Goal: Task Accomplishment & Management: Use online tool/utility

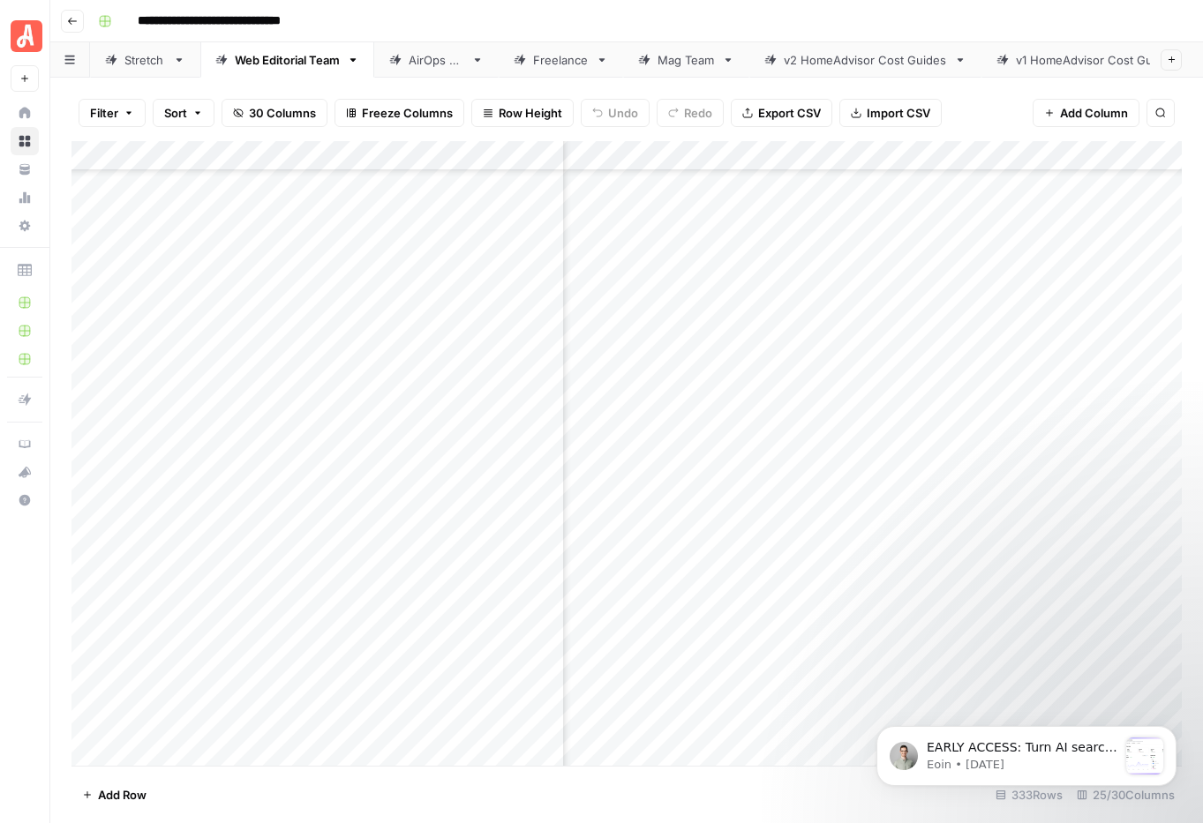
scroll to position [9423, 4534]
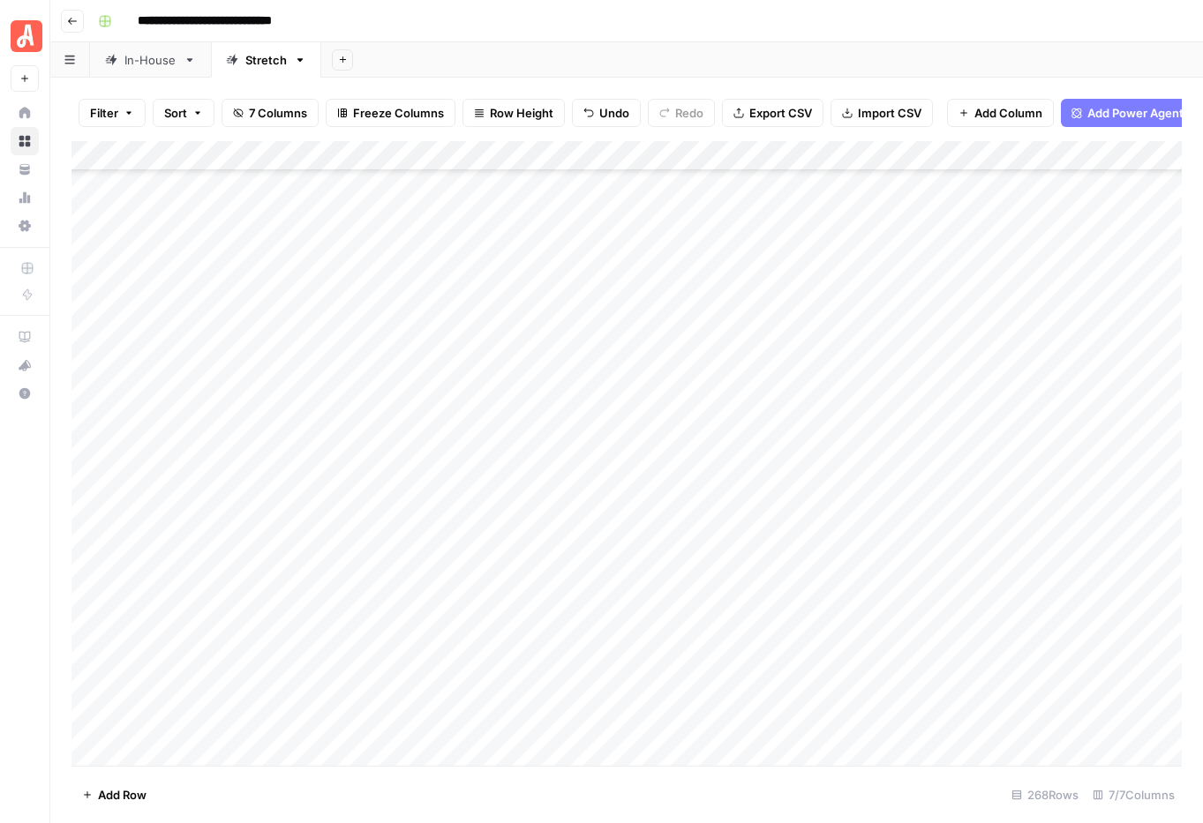
scroll to position [7027, 0]
click at [576, 358] on div "Add Column" at bounding box center [626, 453] width 1110 height 625
click at [577, 355] on div "Add Column" at bounding box center [626, 453] width 1110 height 625
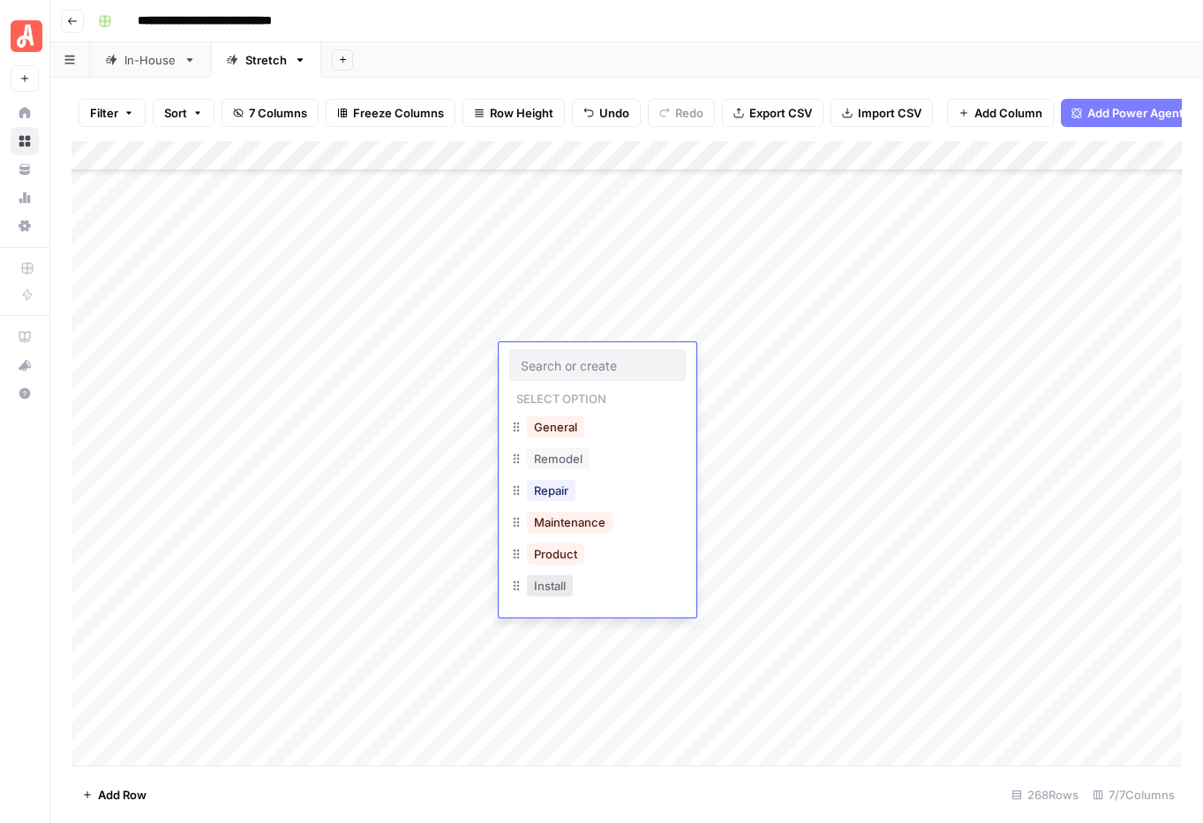
click at [563, 584] on button "Install" at bounding box center [550, 585] width 46 height 21
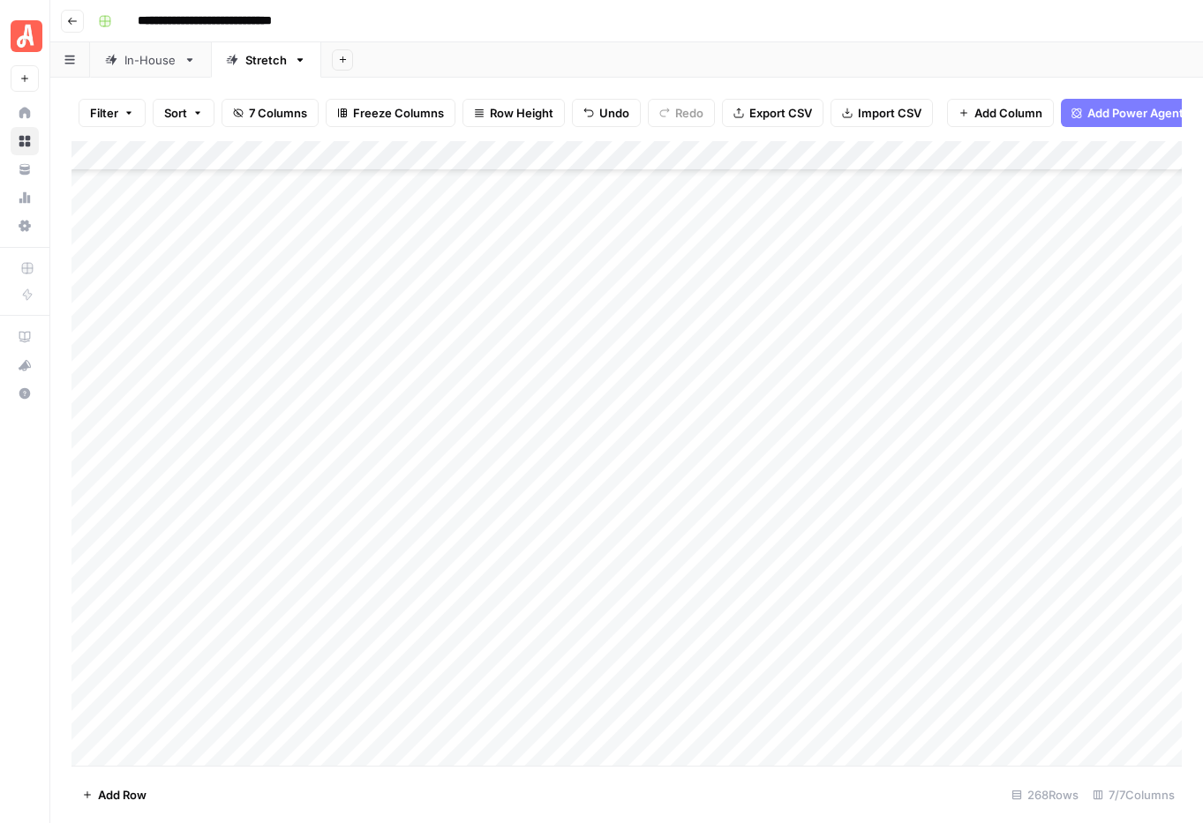
click at [762, 356] on div "Add Column" at bounding box center [626, 453] width 1110 height 625
click at [554, 366] on div "Add Column" at bounding box center [626, 453] width 1110 height 625
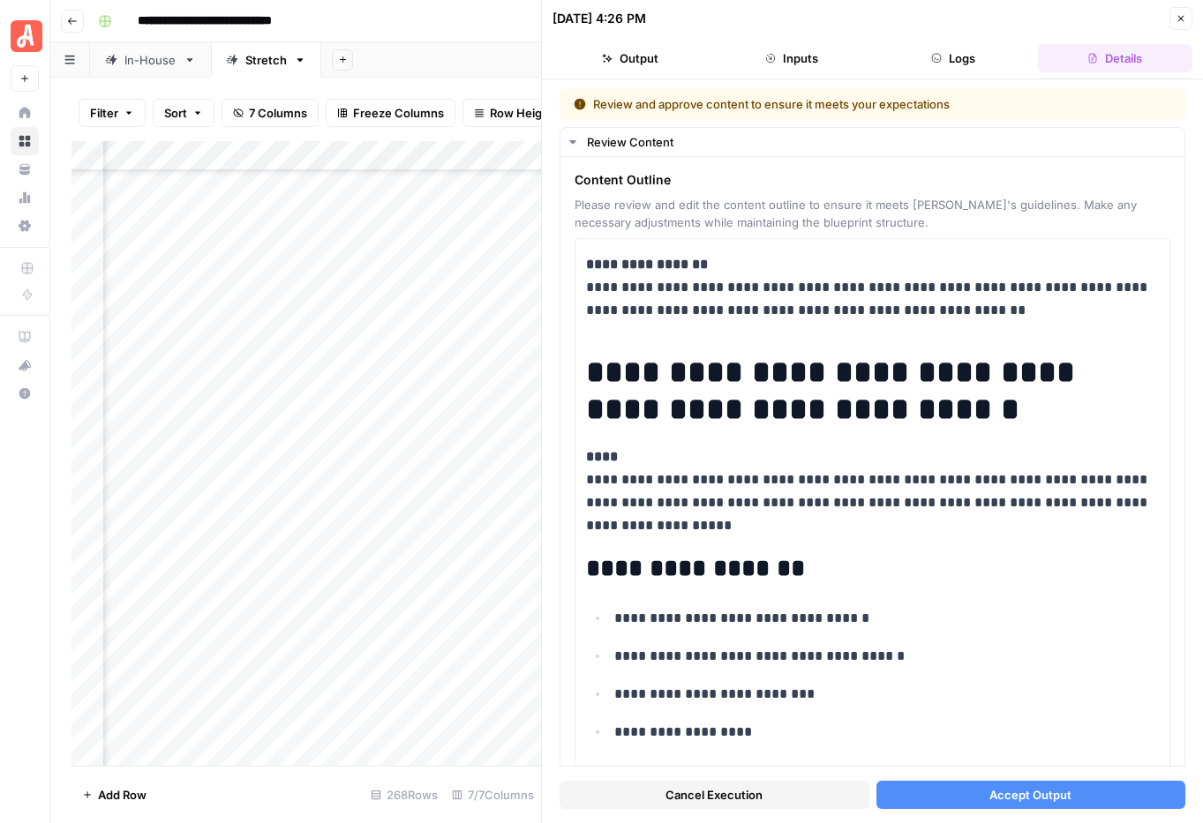
click at [1020, 792] on span "Accept Output" at bounding box center [1030, 795] width 82 height 18
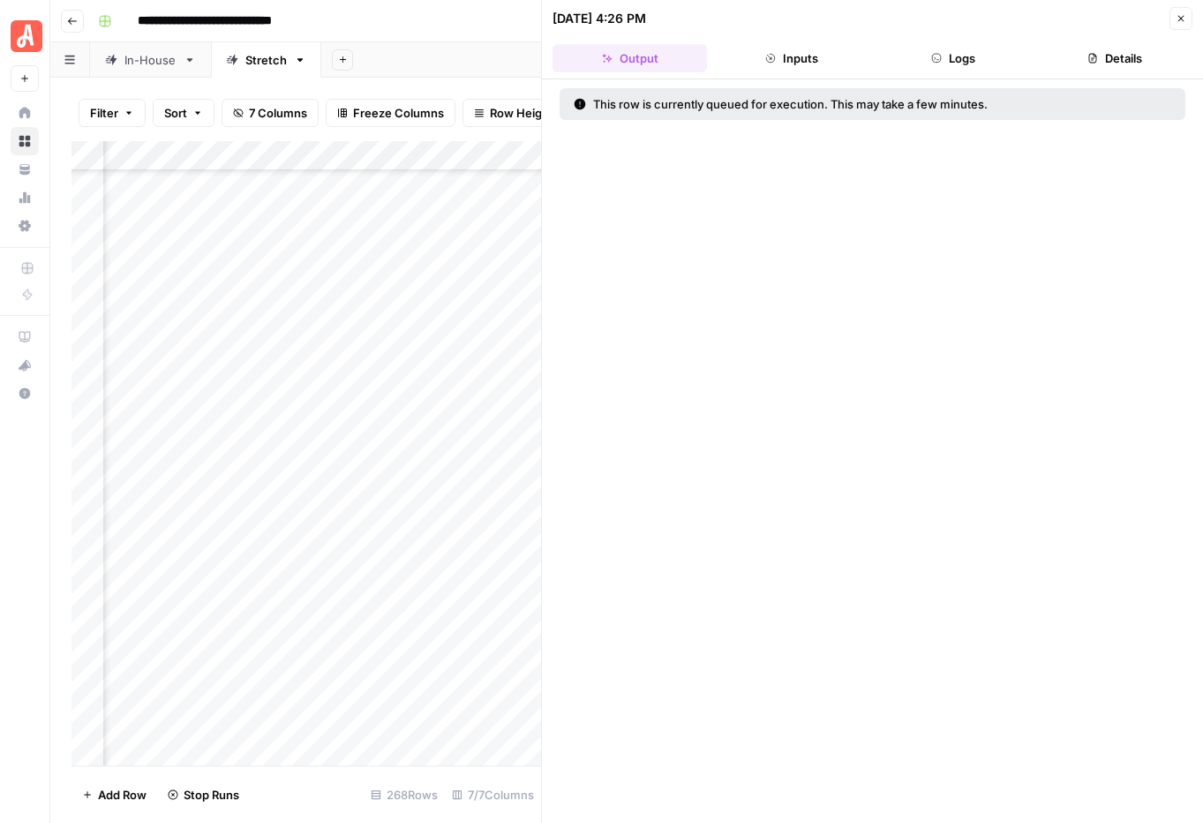
click at [1175, 16] on icon "button" at bounding box center [1180, 18] width 11 height 11
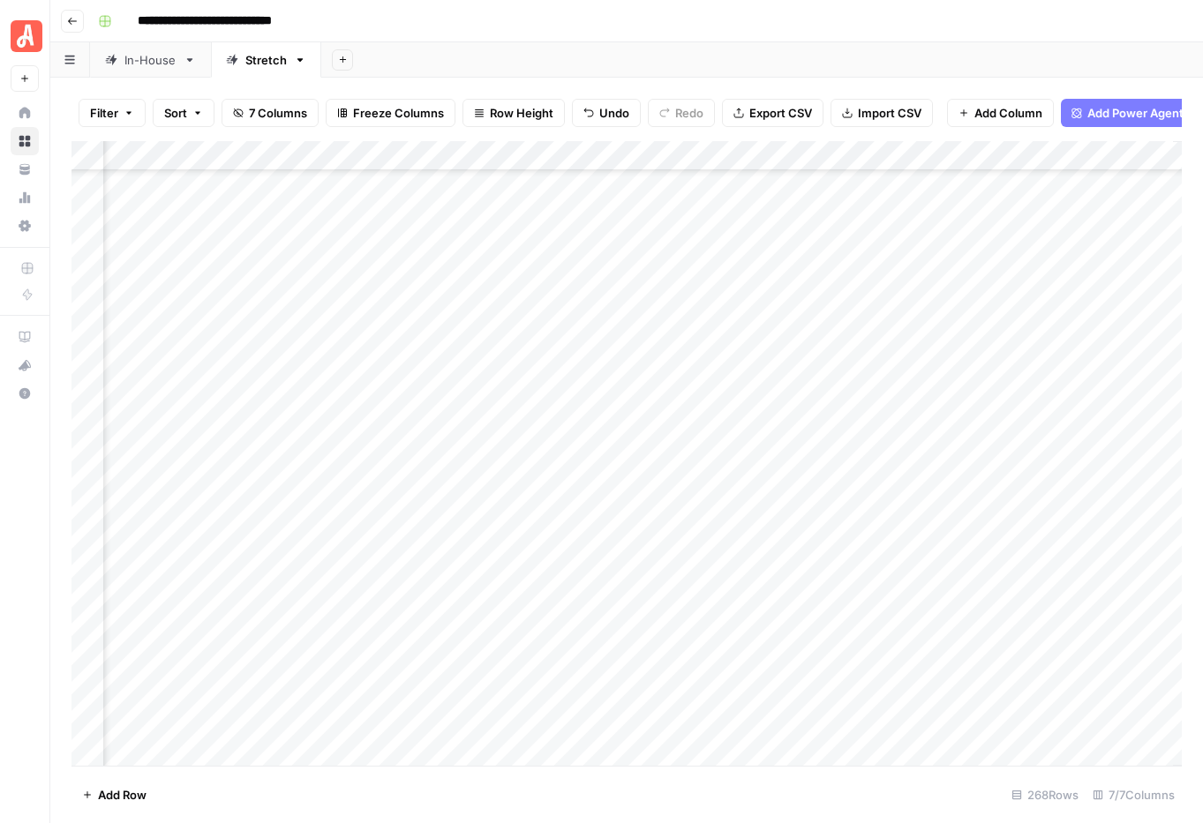
click at [551, 361] on div "Add Column" at bounding box center [626, 453] width 1110 height 625
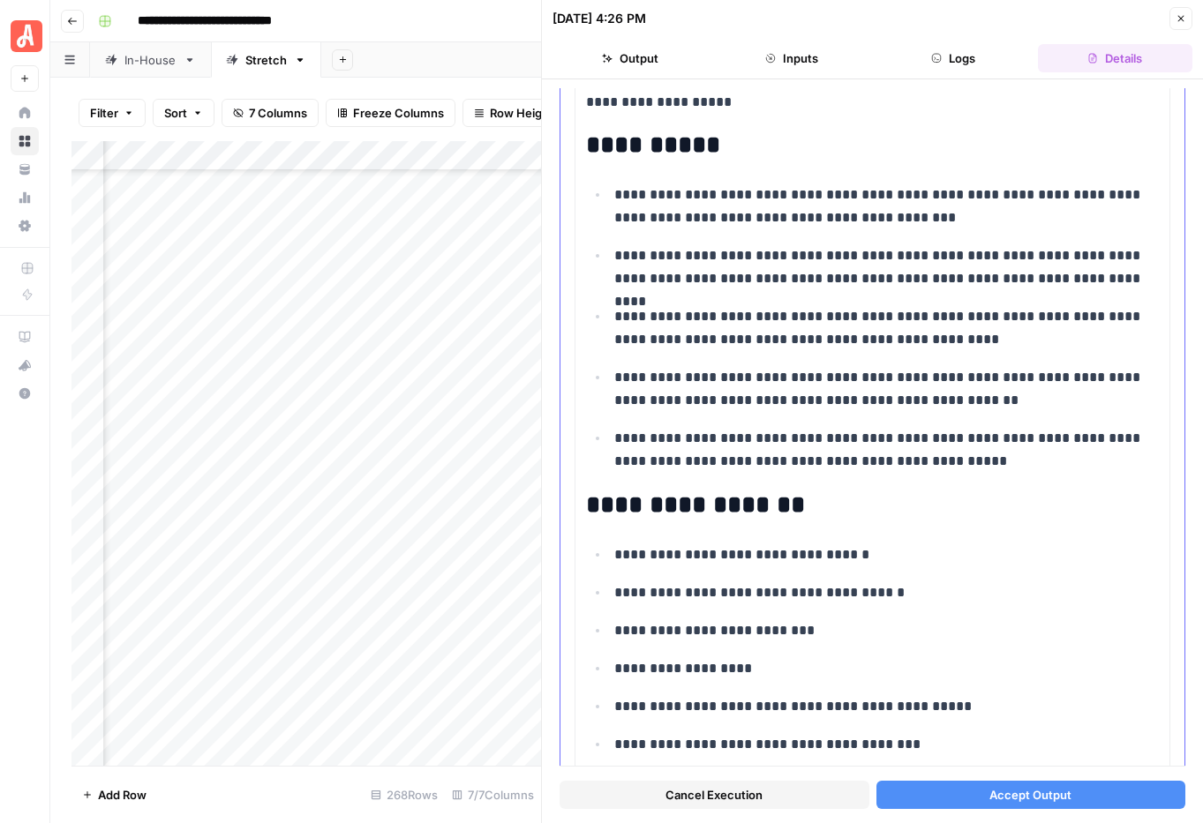
scroll to position [886, 0]
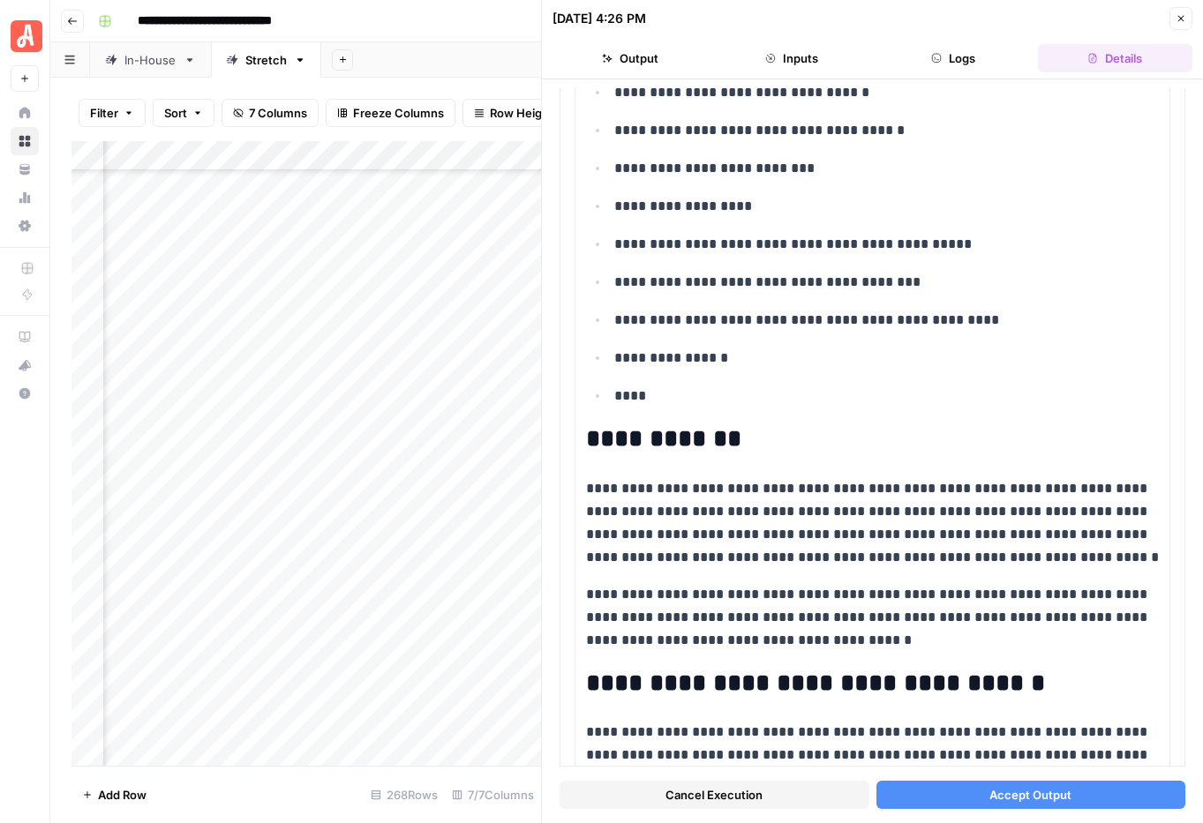
click at [1060, 790] on span "Accept Output" at bounding box center [1030, 795] width 82 height 18
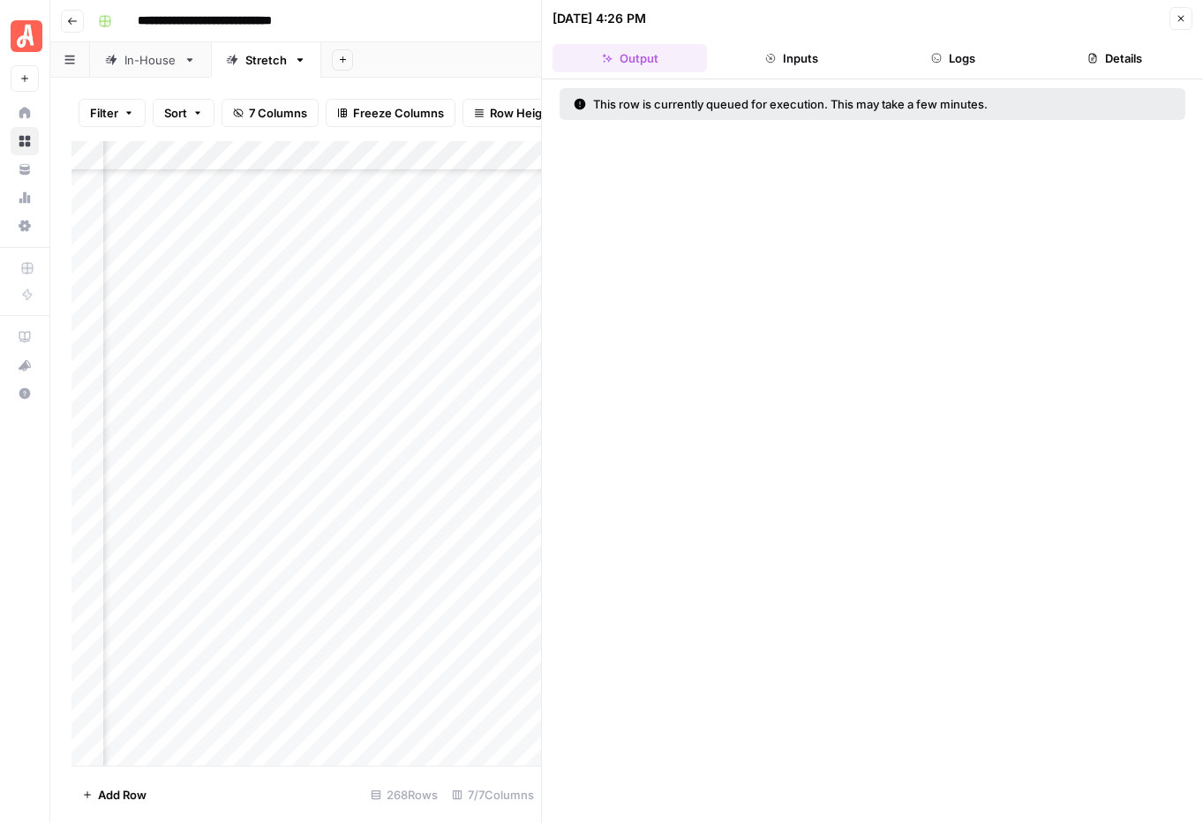
click at [1188, 16] on button "Close" at bounding box center [1180, 18] width 23 height 23
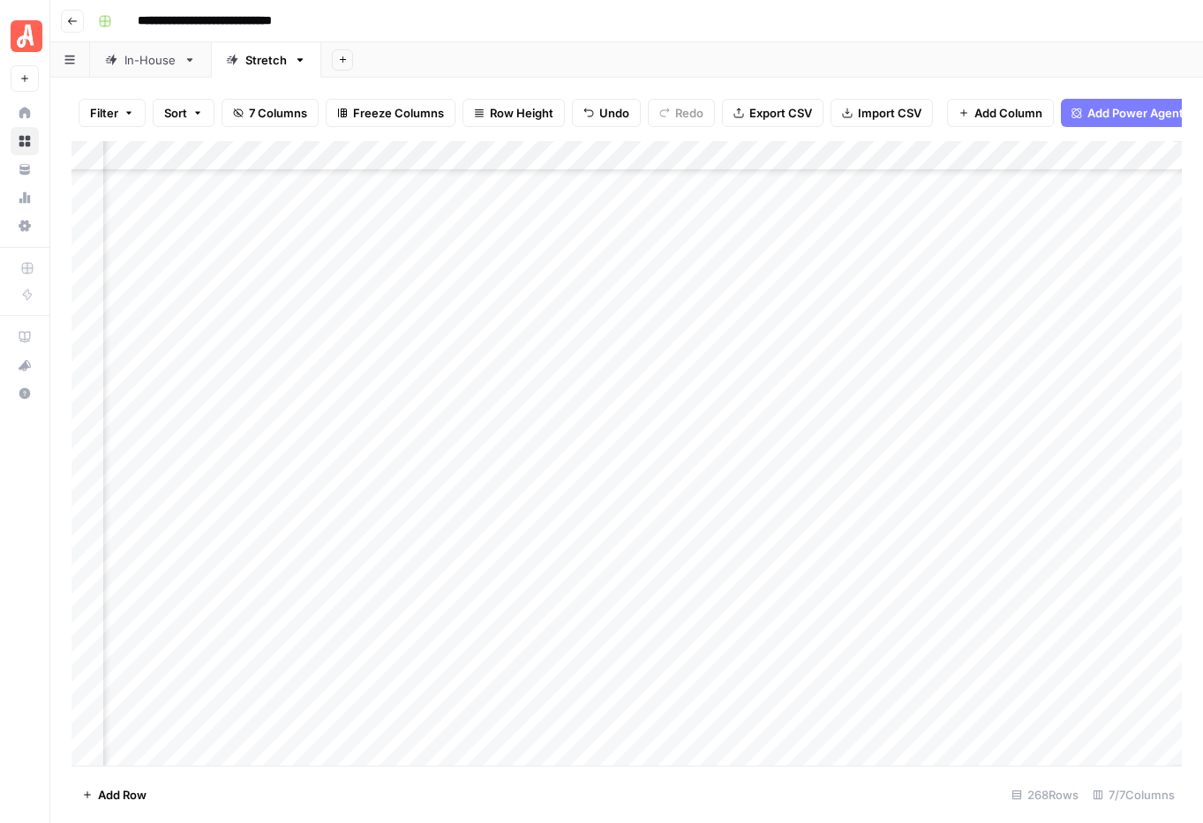
click at [789, 364] on div "Add Column" at bounding box center [626, 453] width 1110 height 625
click at [909, 361] on div "Add Column" at bounding box center [626, 453] width 1110 height 625
click at [1063, 361] on div "Add Column" at bounding box center [626, 453] width 1110 height 625
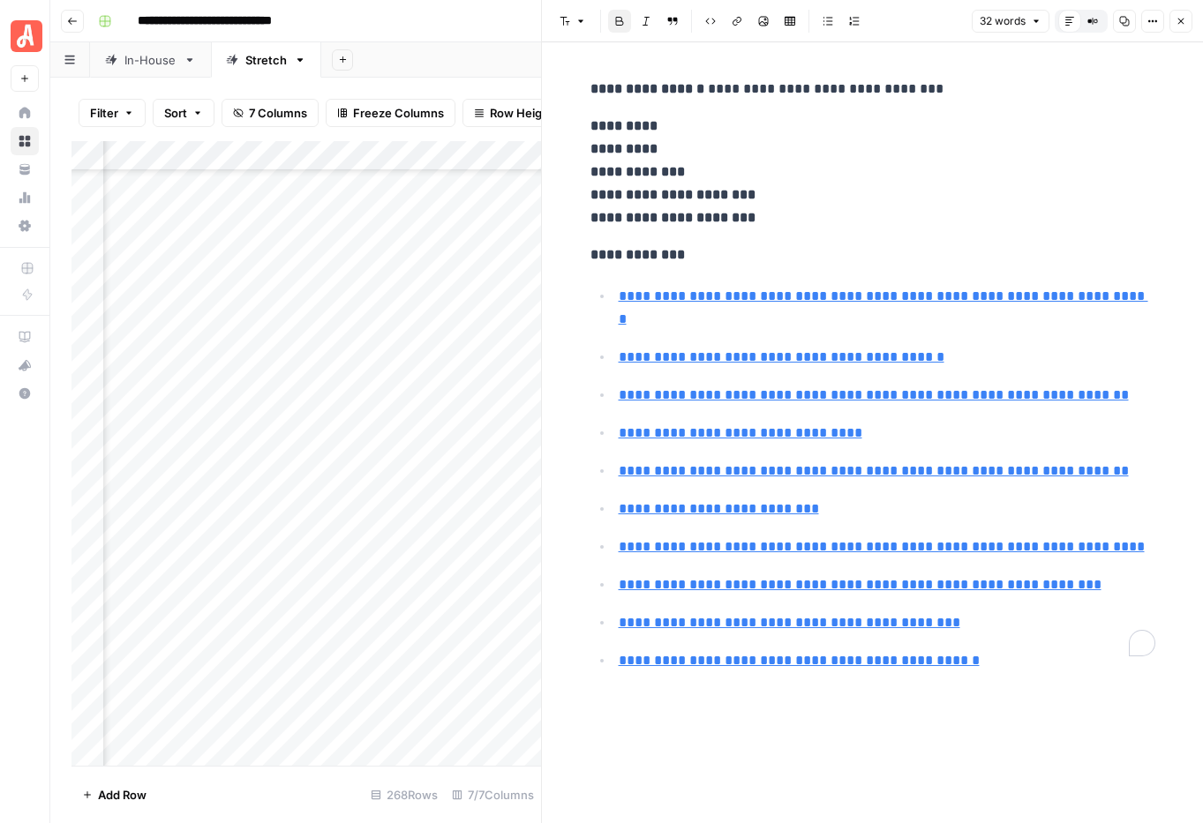
click at [584, 249] on div "**********" at bounding box center [873, 379] width 586 height 616
drag, startPoint x: 584, startPoint y: 254, endPoint x: 1013, endPoint y: 651, distance: 584.5
click at [1013, 651] on div "**********" at bounding box center [873, 379] width 586 height 616
copy div "**********"
click at [1183, 23] on icon "button" at bounding box center [1180, 21] width 11 height 11
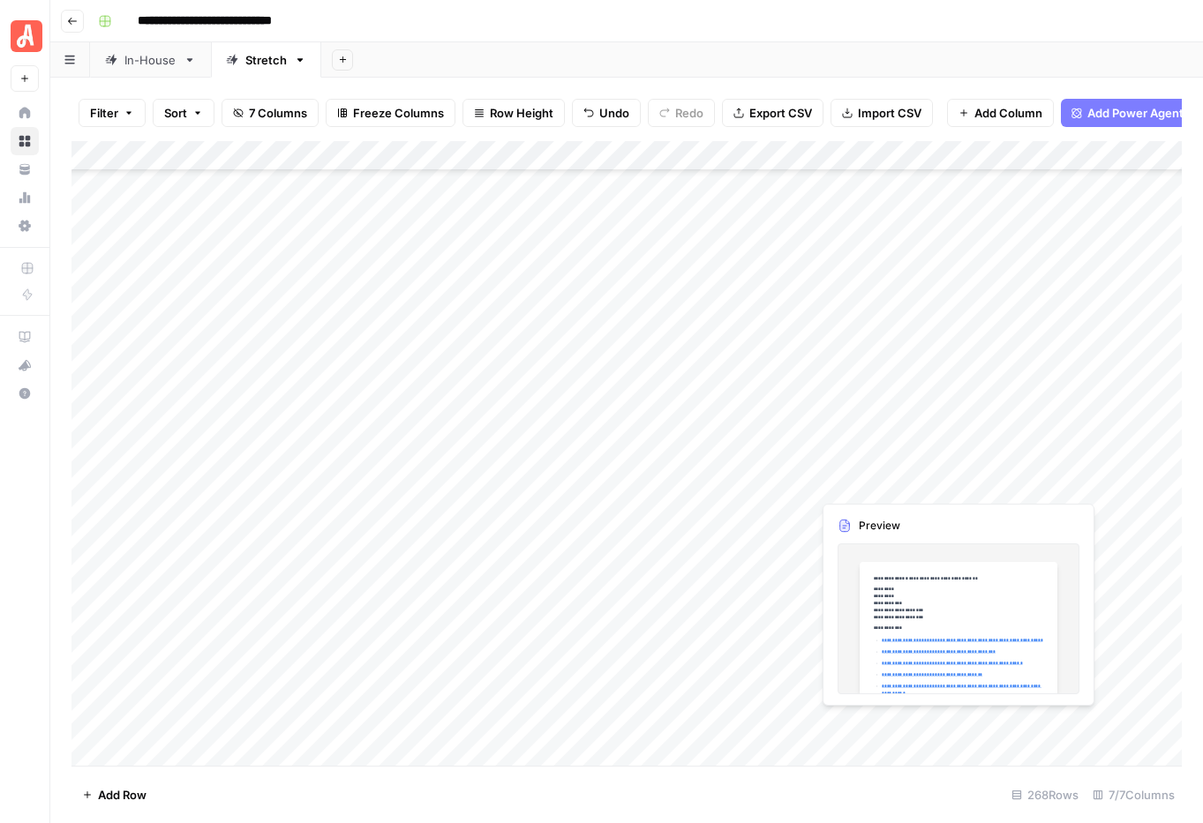
scroll to position [7023, 0]
